Goal: Information Seeking & Learning: Learn about a topic

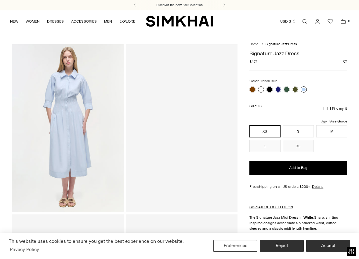
click at [305, 88] on link at bounding box center [303, 89] width 6 height 6
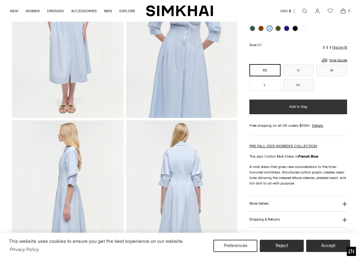
scroll to position [94, 0]
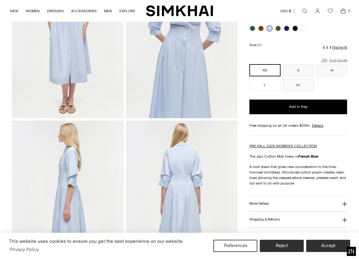
click at [331, 59] on link "Size Guide" at bounding box center [334, 60] width 26 height 8
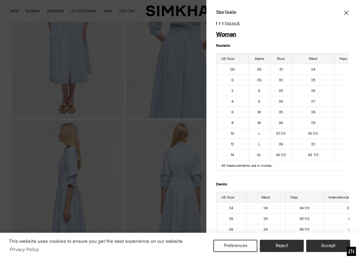
scroll to position [0, 0]
click at [201, 43] on div at bounding box center [179, 129] width 359 height 259
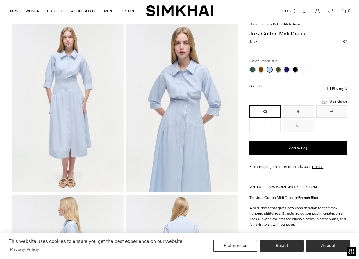
scroll to position [19, 0]
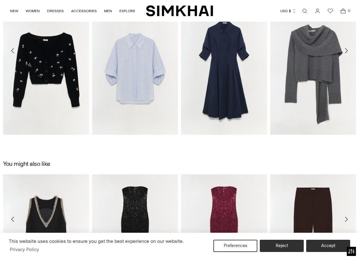
scroll to position [584, 0]
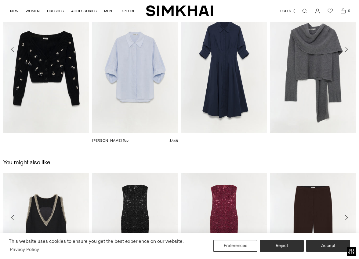
click at [128, 138] on link "[PERSON_NAME] Top" at bounding box center [110, 140] width 36 height 4
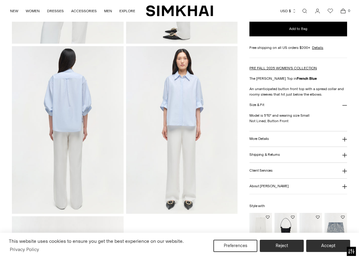
scroll to position [338, 0]
